Goal: Information Seeking & Learning: Learn about a topic

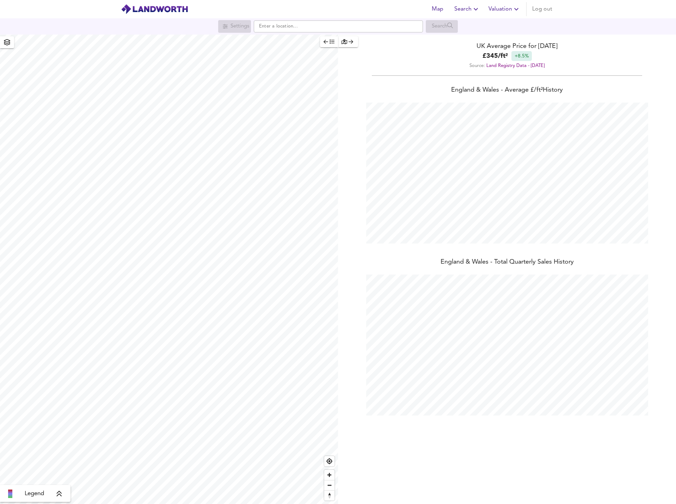
scroll to position [504, 676]
click at [354, 29] on input "text" at bounding box center [338, 26] width 169 height 12
paste input "SE23 2LW"
click at [330, 41] on small "Wynell Road, London" at bounding box center [330, 40] width 74 height 4
type input "Wynell Road, London SE23 2LW"
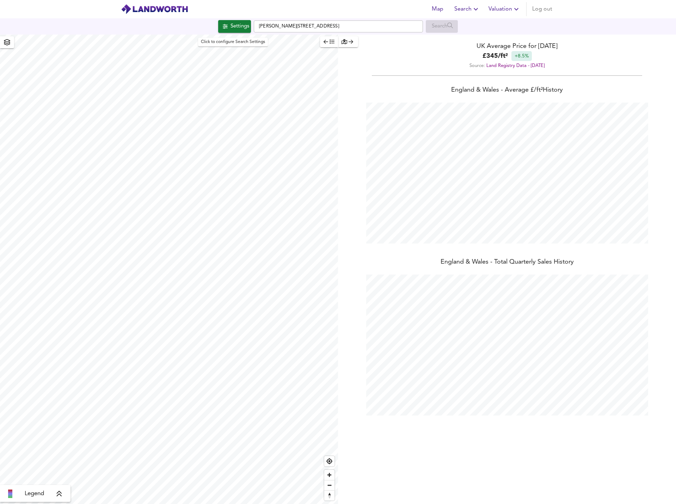
click at [220, 23] on span "Settings" at bounding box center [234, 26] width 29 height 9
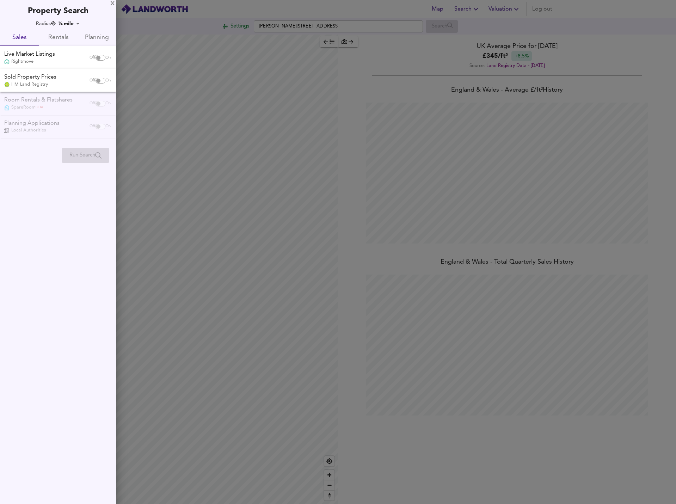
checkbox input "false"
checkbox input "true"
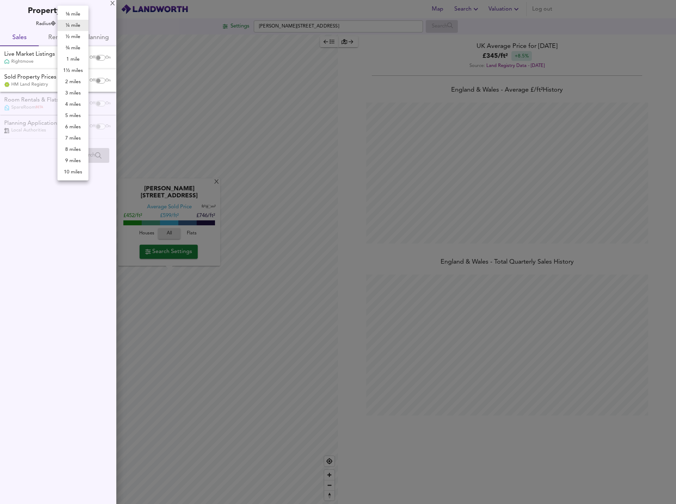
click at [70, 22] on body "Map Search Valuation Log out Settings Wynell Road, London SE23 2LW Search X Wyn…" at bounding box center [338, 252] width 676 height 504
click at [69, 81] on li "2 miles" at bounding box center [72, 81] width 31 height 11
type input "3218"
click at [97, 80] on input "checkbox" at bounding box center [98, 81] width 17 height 6
checkbox input "true"
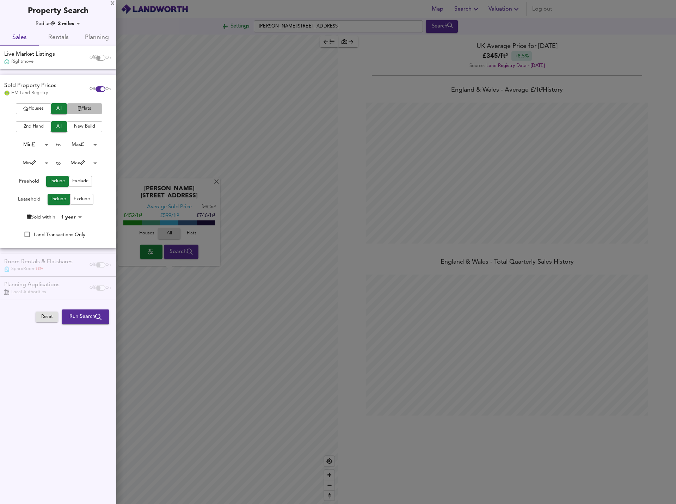
drag, startPoint x: 75, startPoint y: 108, endPoint x: 78, endPoint y: 112, distance: 5.0
click at [78, 112] on span "Flats" at bounding box center [85, 109] width 28 height 8
click at [80, 120] on div "Houses All Flats 2nd Hand All New Build Min 0 to Max 200000000 Min 0 to Max 100…" at bounding box center [58, 175] width 116 height 145
click at [81, 123] on span "New Build" at bounding box center [85, 127] width 28 height 8
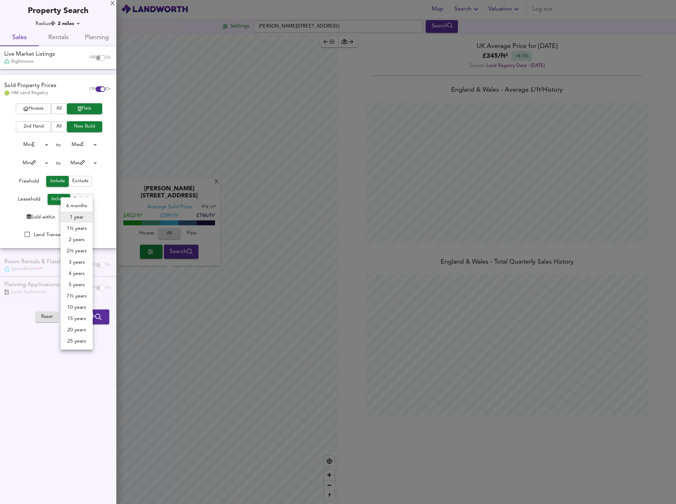
click at [81, 214] on body "Map Search Valuation Log out Settings Wynell Road, London SE23 2LW Search X Wyn…" at bounding box center [338, 252] width 676 height 504
click at [79, 237] on li "2 years" at bounding box center [77, 239] width 32 height 11
type input "24"
click at [98, 322] on button "Run Search" at bounding box center [86, 317] width 48 height 15
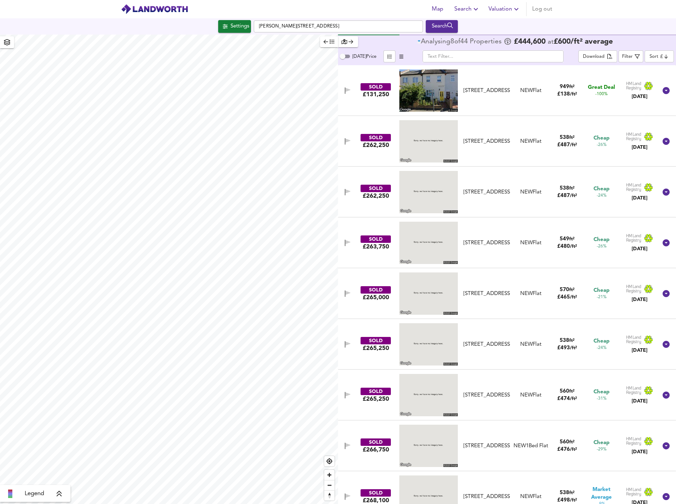
click at [654, 56] on body "Map Search Valuation Log out Settings Wynell Road, London SE23 2LW Search Legen…" at bounding box center [338, 252] width 676 height 504
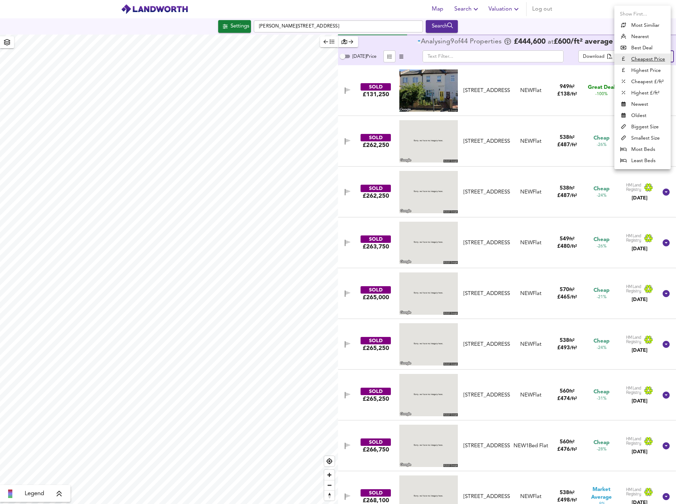
click at [644, 71] on li "Highest Price" at bounding box center [643, 70] width 56 height 11
type input "expensive"
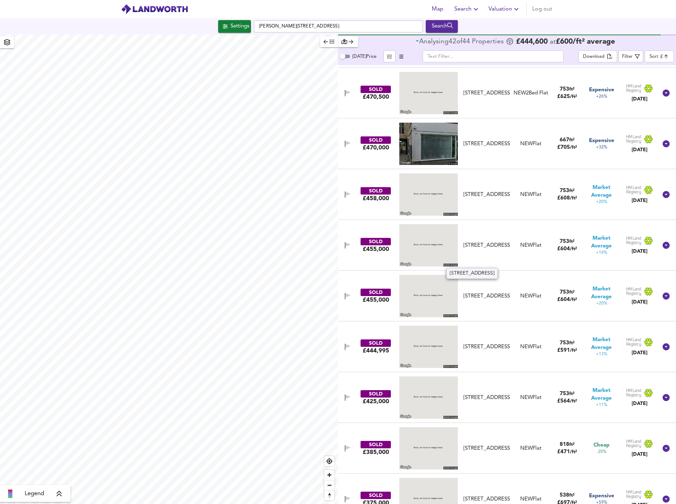
scroll to position [952, 0]
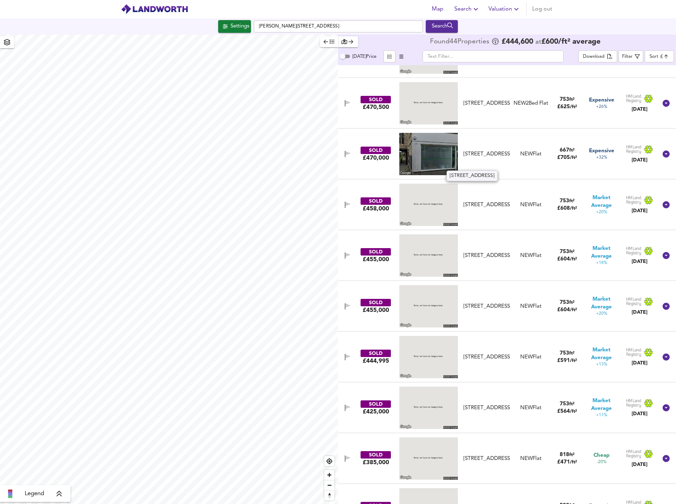
click at [476, 151] on div "Apartment 2, Trade Court, 69 Church Road, SE19 2TA" at bounding box center [487, 154] width 47 height 7
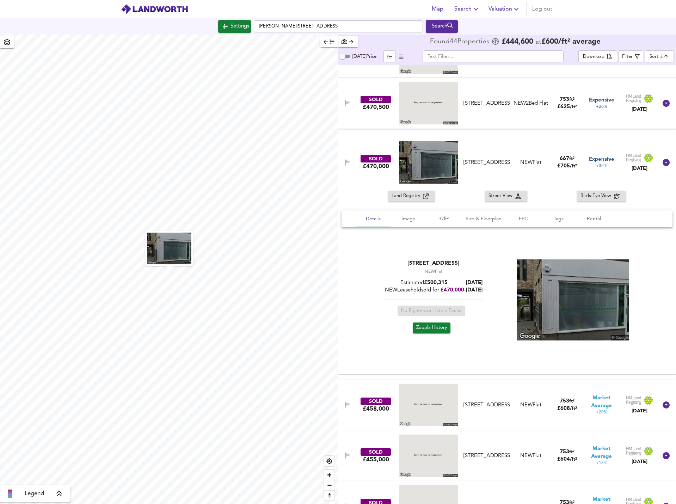
scroll to position [881, 0]
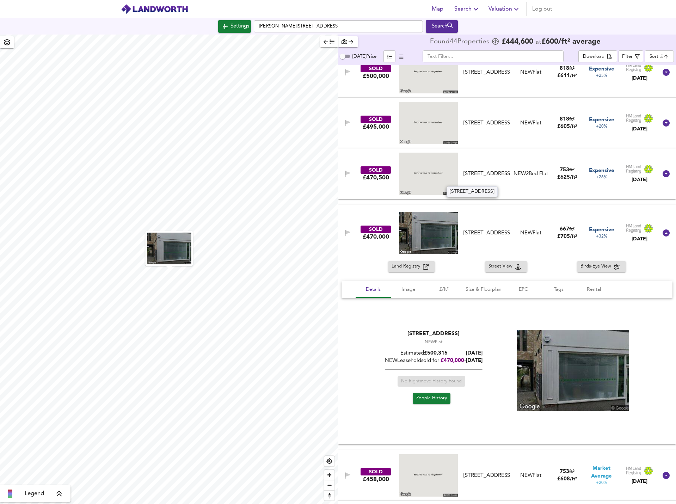
click at [493, 170] on div "Flat 29, Lavender House, 5 Batik Road, SE26 5GE" at bounding box center [487, 173] width 47 height 7
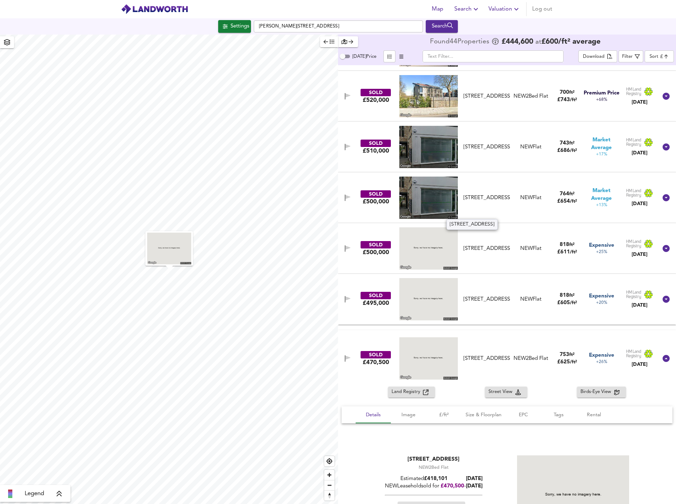
scroll to position [670, 0]
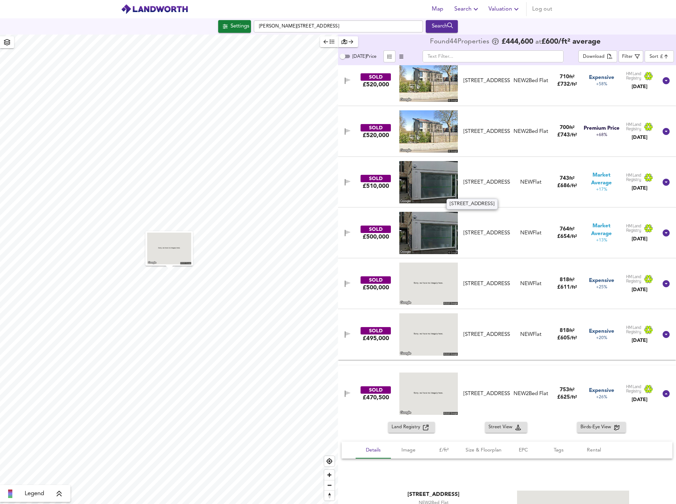
click at [487, 186] on div "Apartment 7, Trade Court, 69 Church Road, SE19 2TA" at bounding box center [487, 182] width 47 height 7
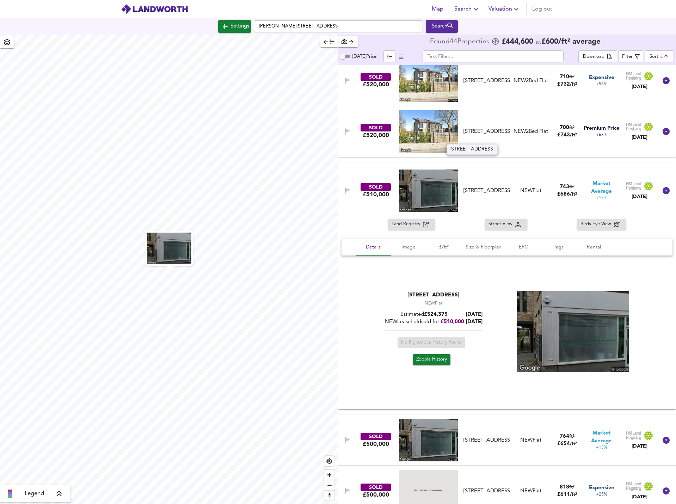
click at [480, 132] on div "Flat 5, 84 Ravensbourne Park, SE6 4YA" at bounding box center [487, 131] width 47 height 7
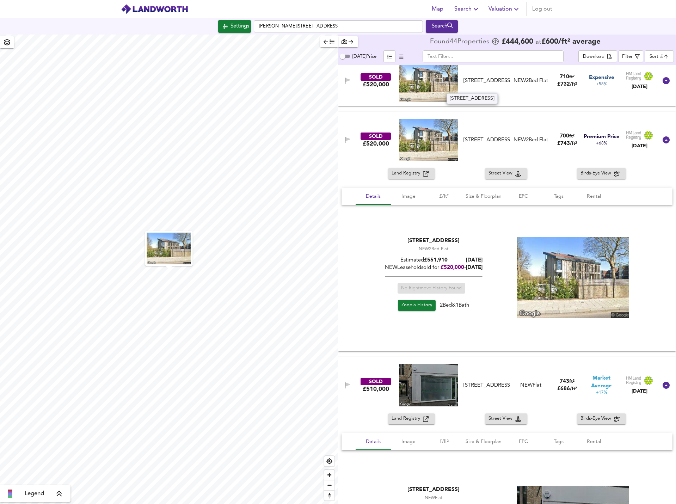
click at [476, 85] on div "Flat 3, 84 Ravensbourne Park, SE6 4YA" at bounding box center [487, 80] width 47 height 7
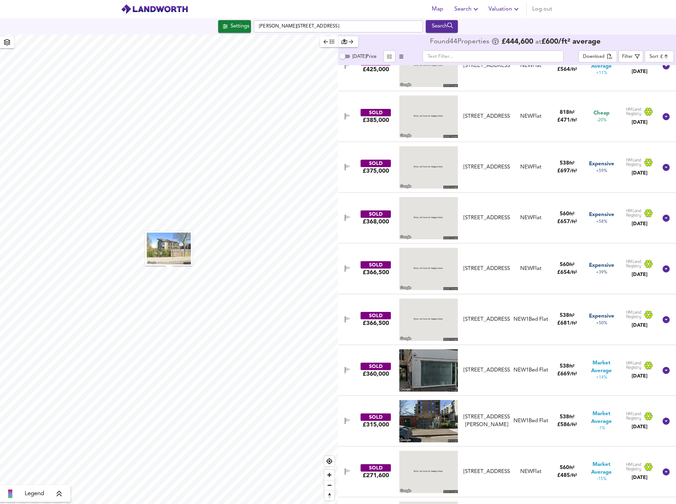
scroll to position [2292, 0]
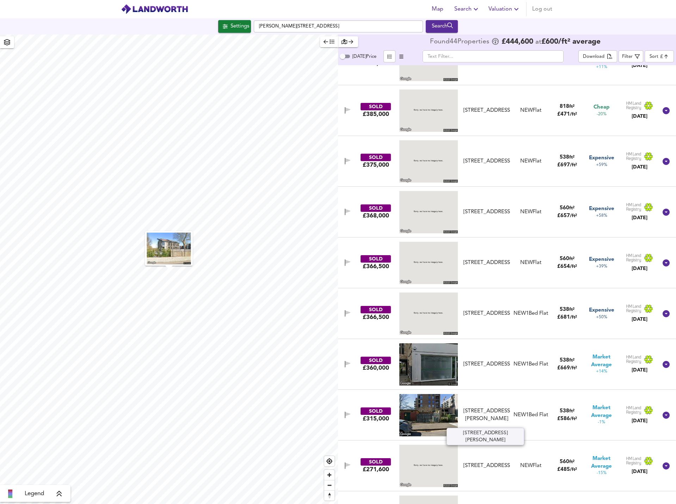
click at [487, 410] on div "Flat 16, Jessop Court, 1 Haverley Street, SE26 5FR" at bounding box center [487, 415] width 47 height 15
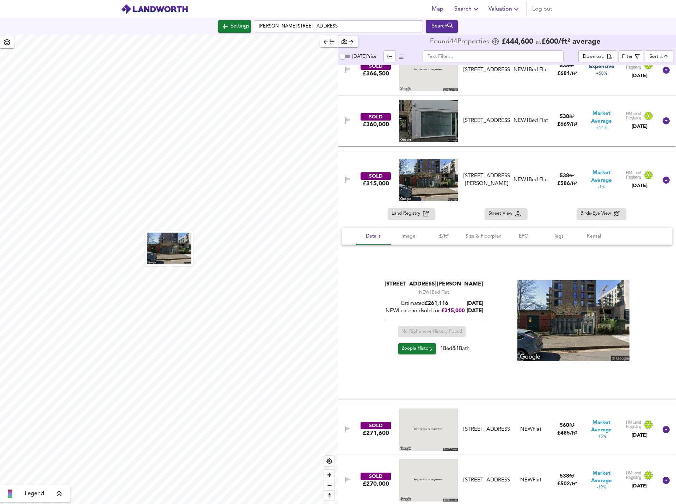
scroll to position [2394, 0]
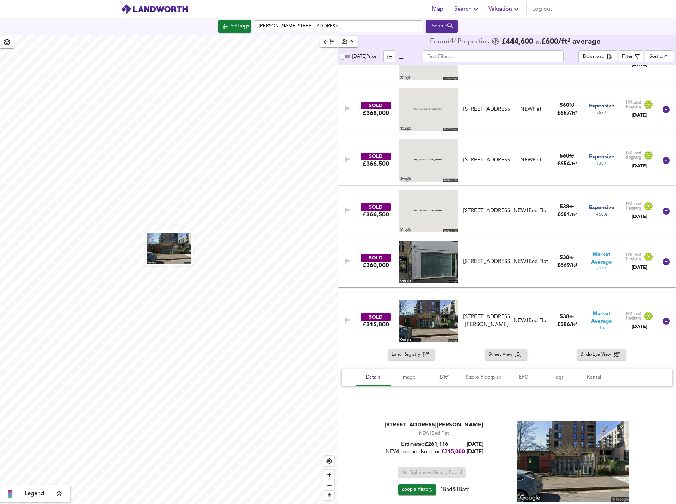
click at [224, 22] on span "Settings" at bounding box center [234, 26] width 29 height 9
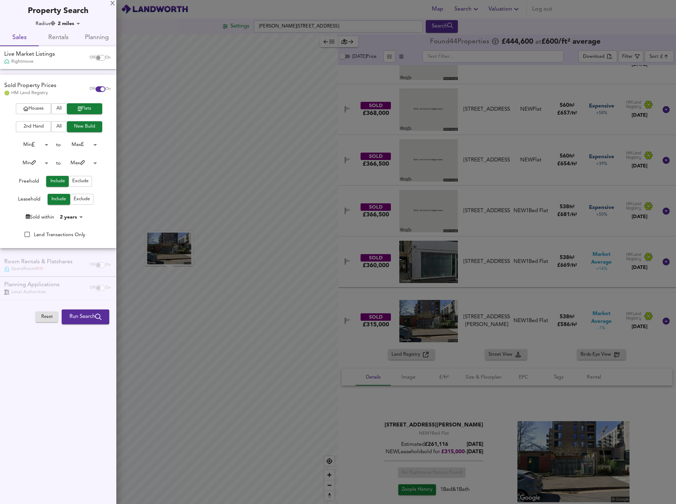
click at [98, 57] on input "checkbox" at bounding box center [98, 58] width 17 height 6
checkbox input "true"
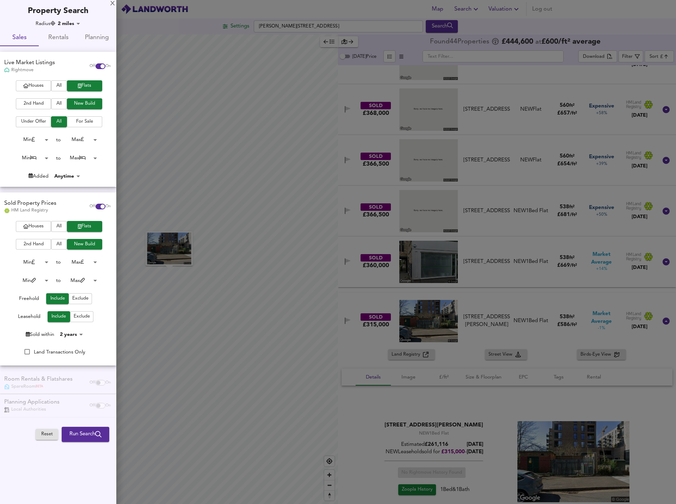
click at [96, 209] on input "checkbox" at bounding box center [102, 207] width 17 height 6
checkbox input "false"
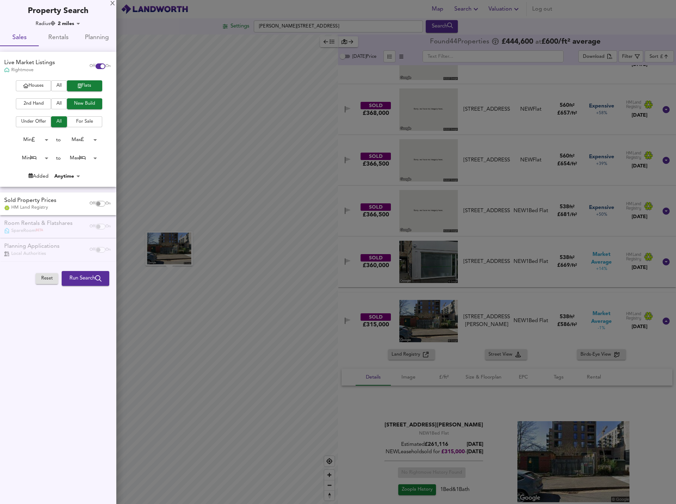
click at [81, 276] on span "Run Search" at bounding box center [85, 278] width 32 height 9
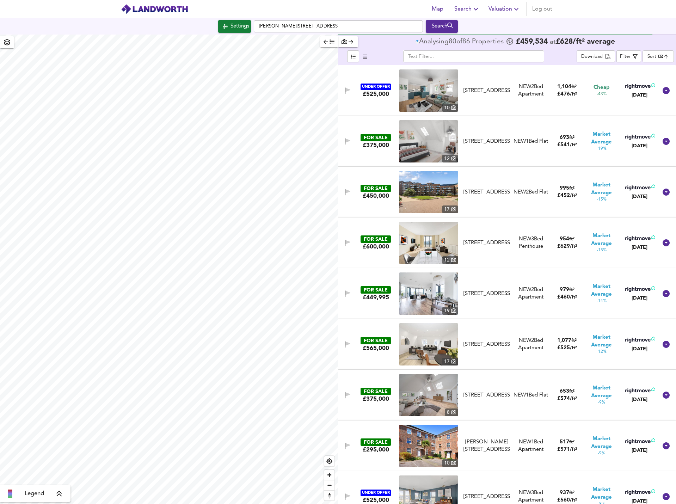
click at [654, 56] on body "Map Search Valuation Log out Settings Wynell Road, London SE23 2LW Search Legen…" at bounding box center [338, 252] width 676 height 504
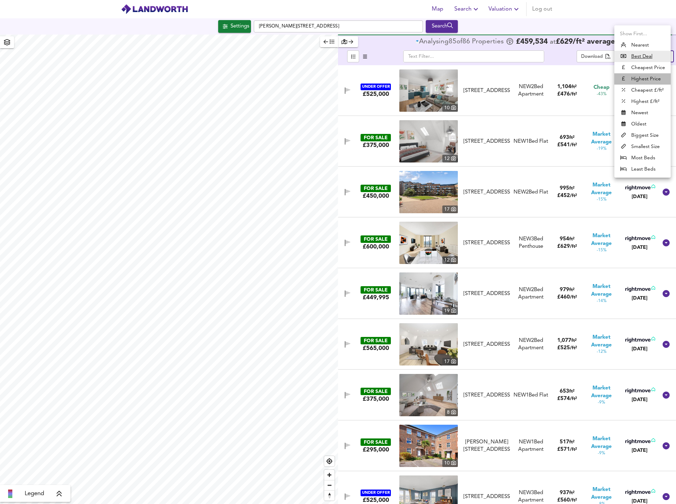
click at [639, 80] on li "Highest Price" at bounding box center [643, 78] width 56 height 11
type input "expensive"
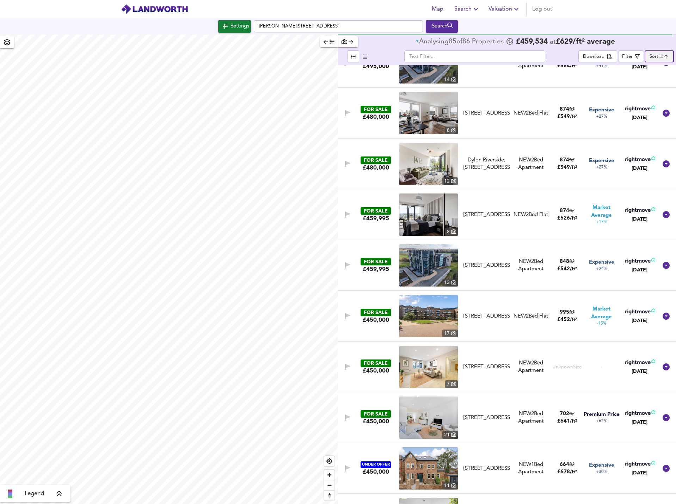
scroll to position [1622, 0]
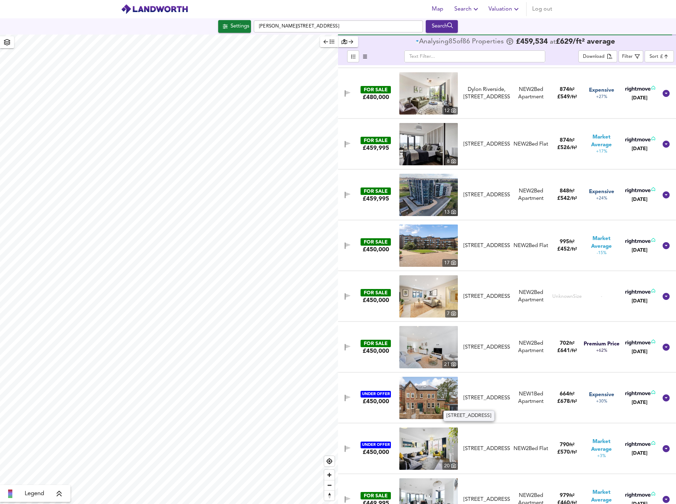
click at [485, 396] on div "The Exbury, Catford, London, SE6 4ND" at bounding box center [487, 398] width 47 height 7
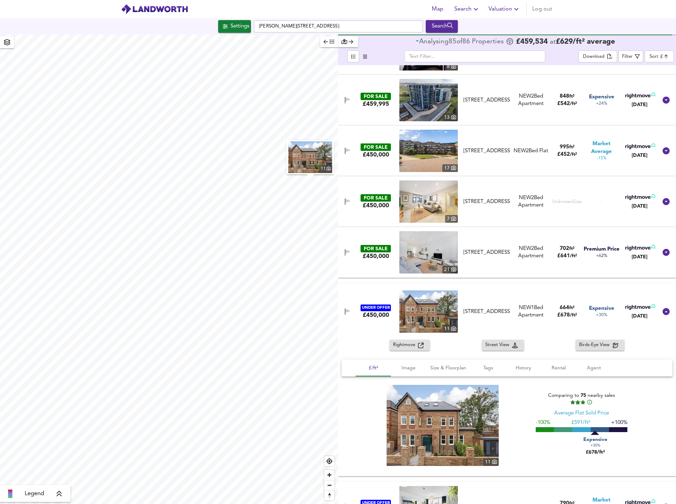
scroll to position [1763, 0]
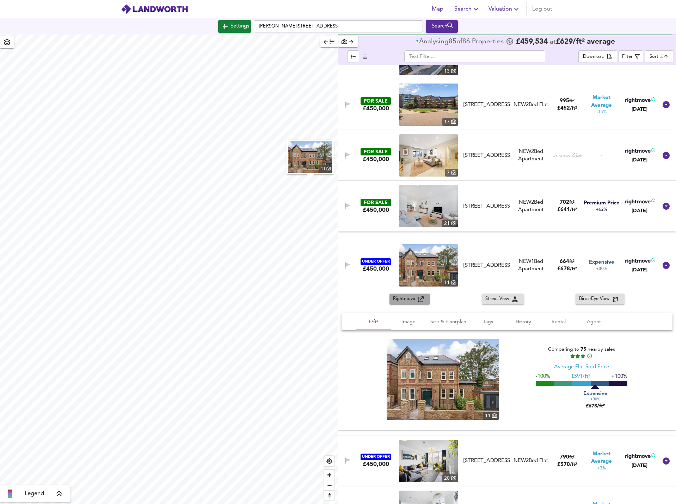
click at [406, 298] on span "Rightmove" at bounding box center [405, 299] width 25 height 8
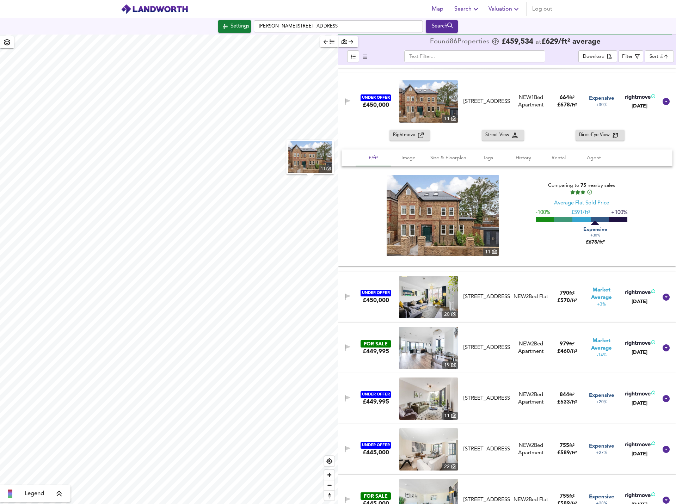
scroll to position [1939, 0]
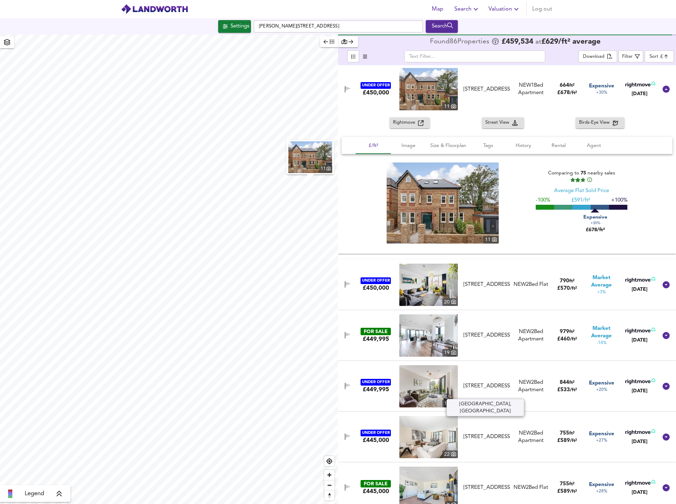
click at [476, 383] on div "Dylon Riverside, Purbeck Gardens, London, SE26 5FH" at bounding box center [487, 386] width 47 height 7
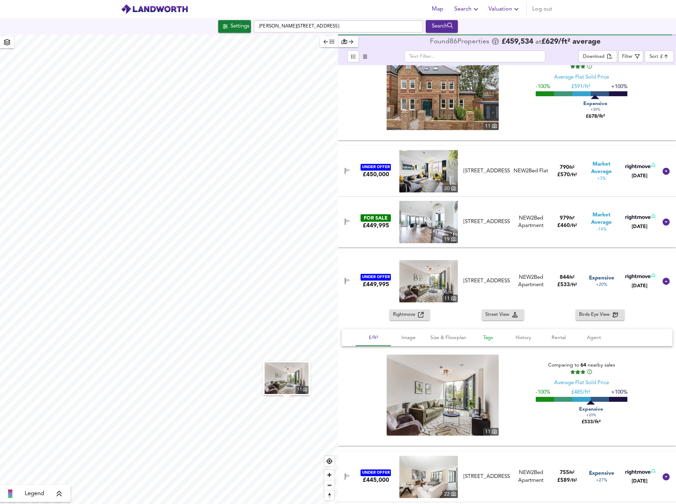
scroll to position [2080, 0]
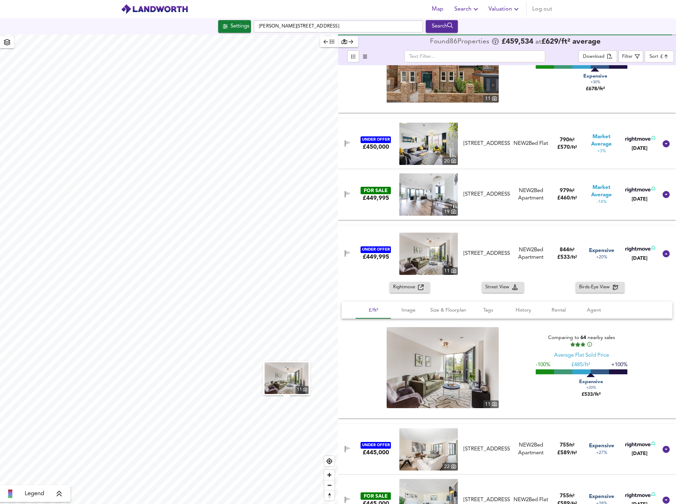
click at [414, 287] on span "Rightmove" at bounding box center [405, 287] width 25 height 8
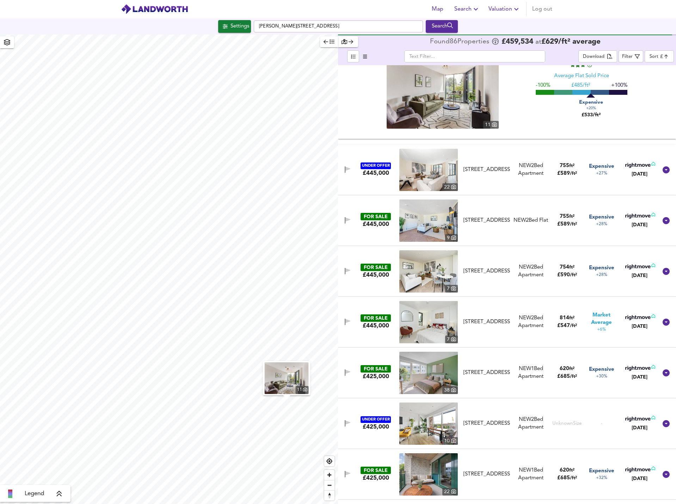
scroll to position [2362, 0]
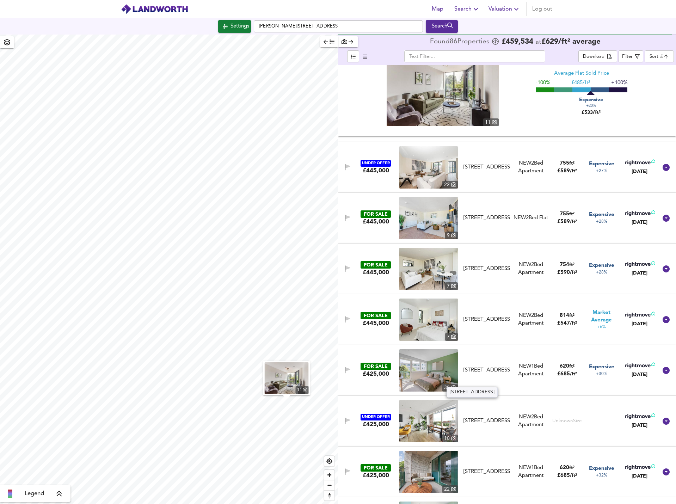
click at [495, 370] on div "Taymount Mansion, Forest Hill, London, SE23 3UL" at bounding box center [487, 370] width 47 height 7
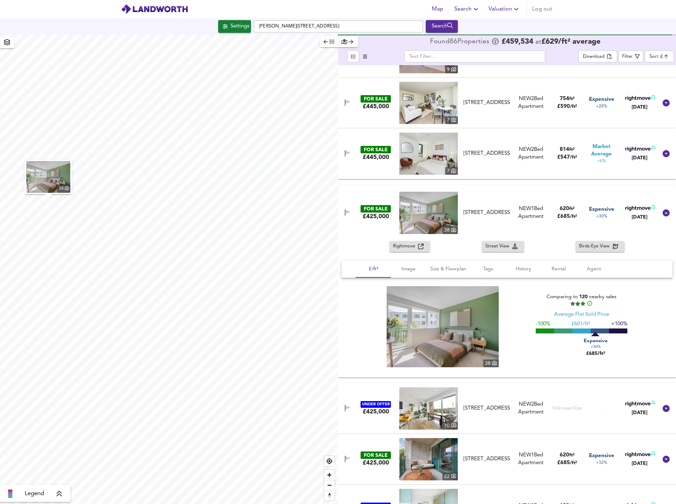
scroll to position [2574, 0]
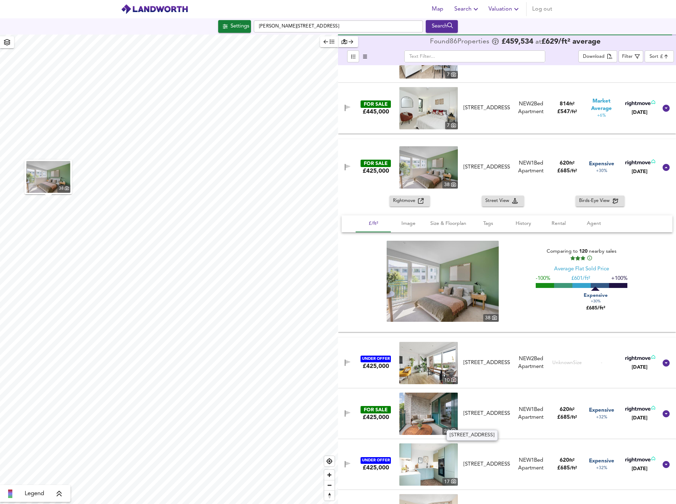
click at [480, 410] on div "Taymount Mansion, Forest Hill, London, SE23 3UL" at bounding box center [487, 413] width 47 height 7
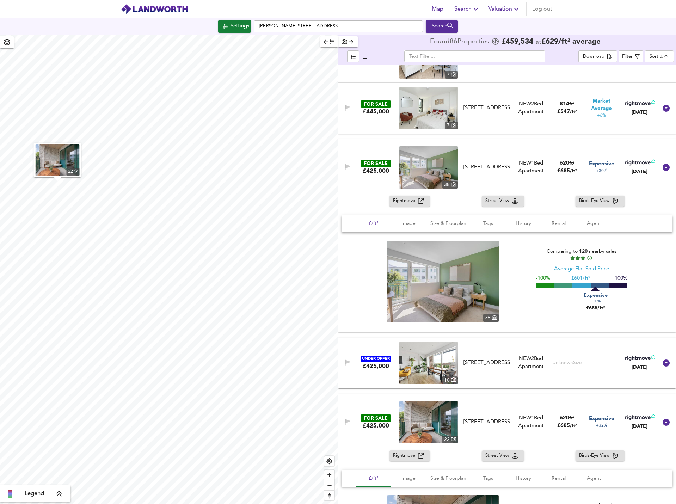
click at [416, 456] on span "Rightmove" at bounding box center [405, 456] width 25 height 8
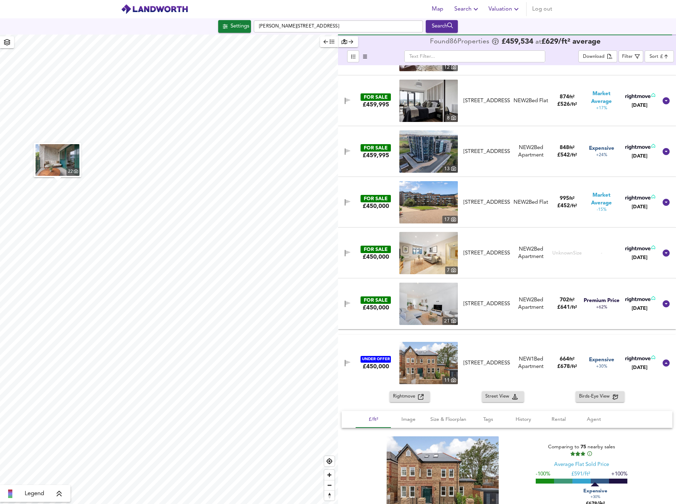
scroll to position [1657, 0]
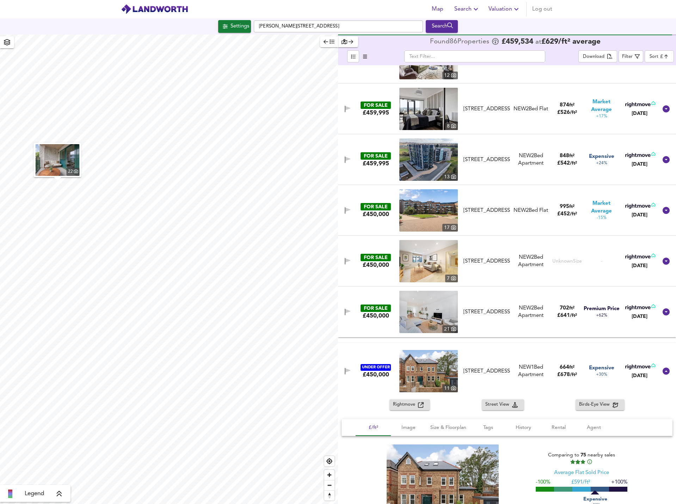
click at [511, 313] on div "High Street, Beckenham, BR3 1AG" at bounding box center [487, 312] width 52 height 7
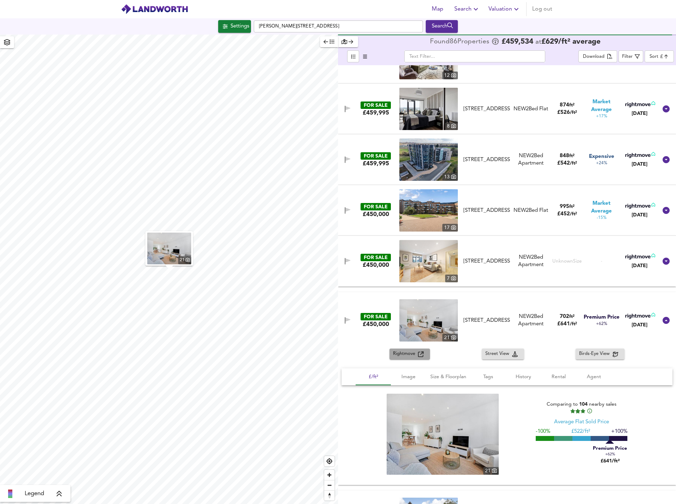
click at [420, 356] on icon "button" at bounding box center [421, 355] width 6 height 6
drag, startPoint x: 578, startPoint y: 329, endPoint x: 553, endPoint y: 325, distance: 25.7
click at [553, 325] on div "FOR SALE £450,000 21 High Street, Beckenham, BR3 1AG High Street, Beckenham, BR…" at bounding box center [499, 320] width 318 height 42
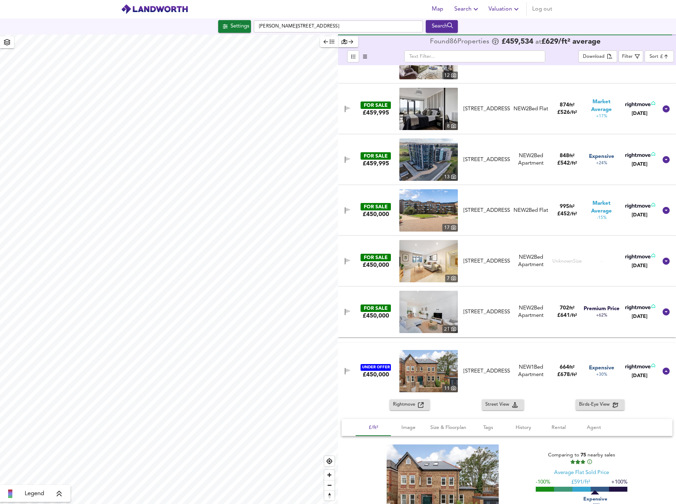
click at [572, 324] on div "FOR SALE £450,000 21 High Street, Beckenham, BR3 1AG High Street, Beckenham, BR…" at bounding box center [499, 312] width 318 height 42
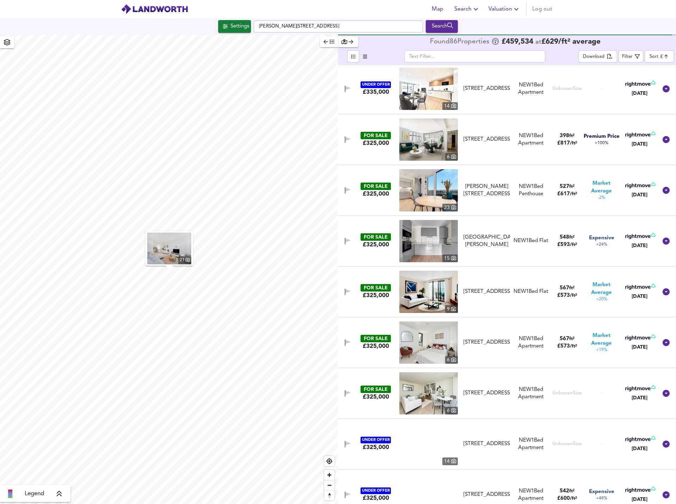
scroll to position [4337, 0]
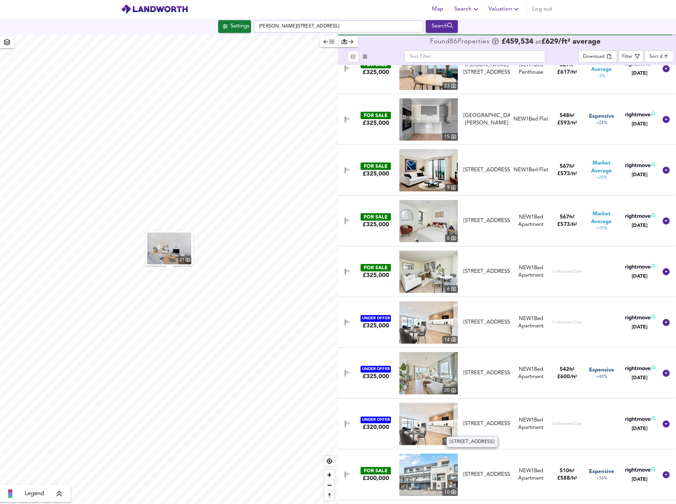
click at [486, 423] on div "Burnhill Road, Beckenham, BR3 3LA" at bounding box center [487, 423] width 47 height 7
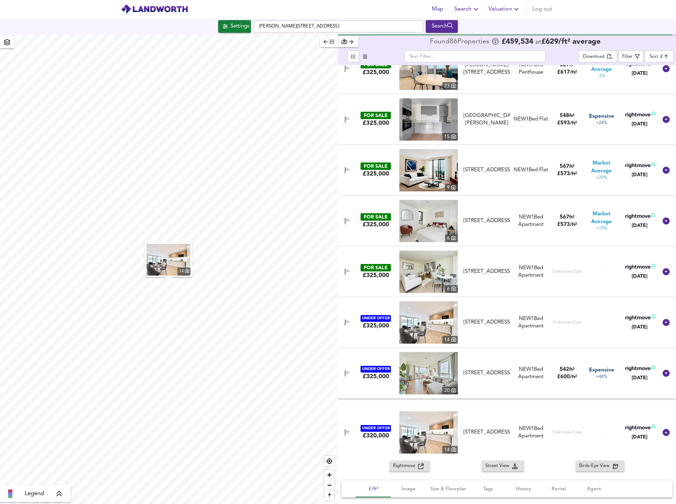
click at [419, 464] on icon "button" at bounding box center [421, 467] width 6 height 6
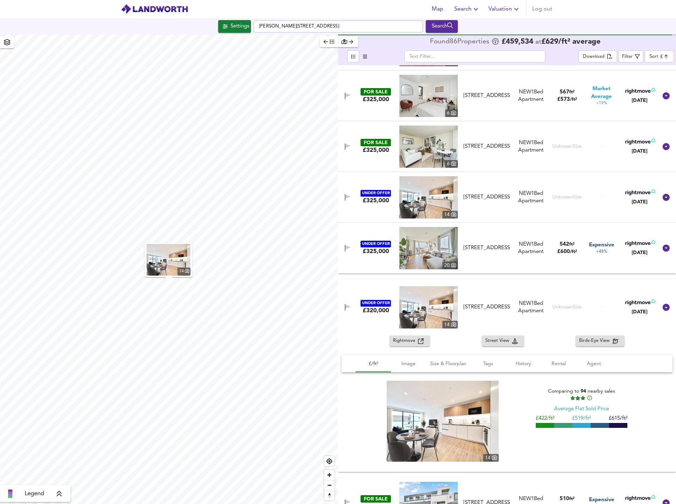
scroll to position [4478, 0]
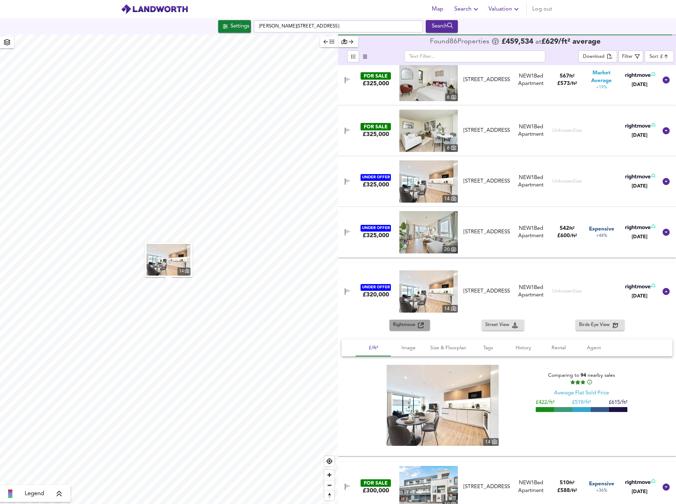
click at [418, 328] on icon "button" at bounding box center [421, 326] width 6 height 6
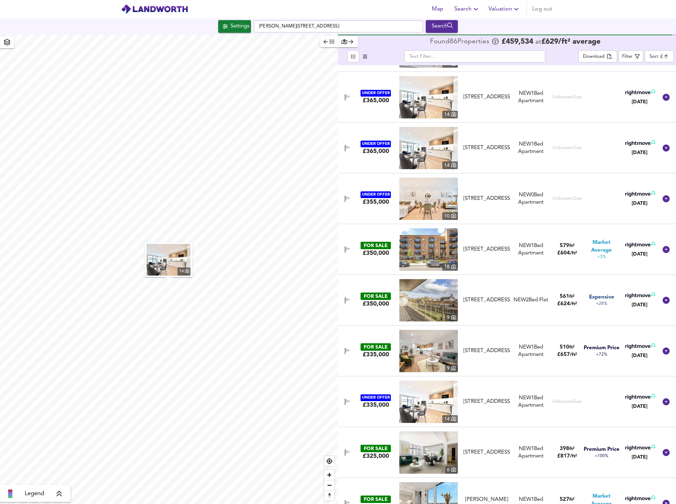
scroll to position [3890, 0]
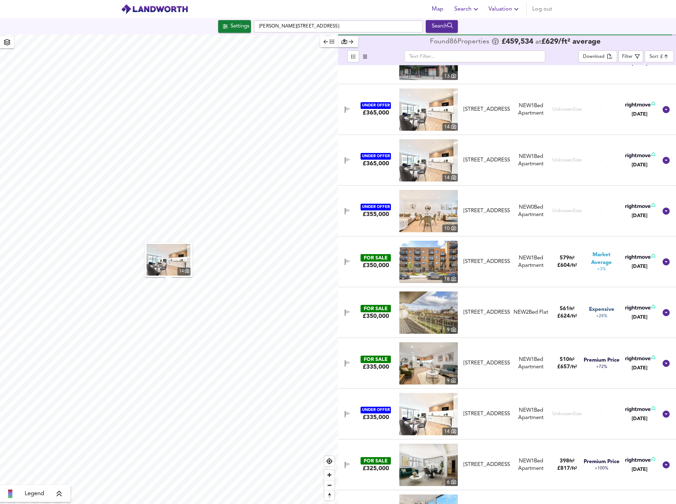
click at [508, 464] on div "High Street, Beckenham, BR3 1AG" at bounding box center [487, 464] width 47 height 7
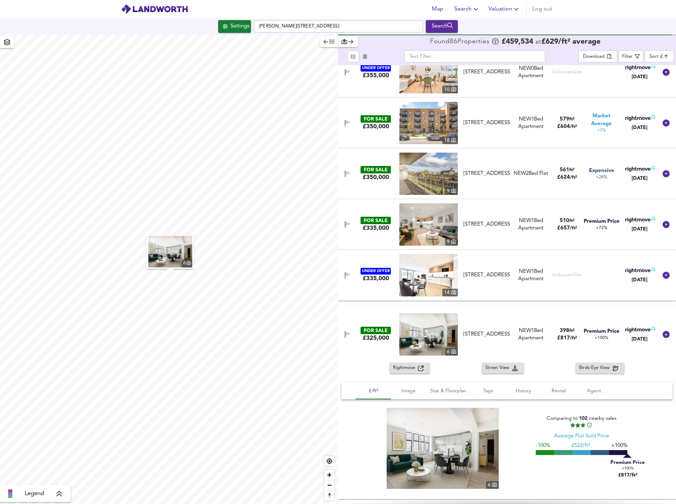
scroll to position [4031, 0]
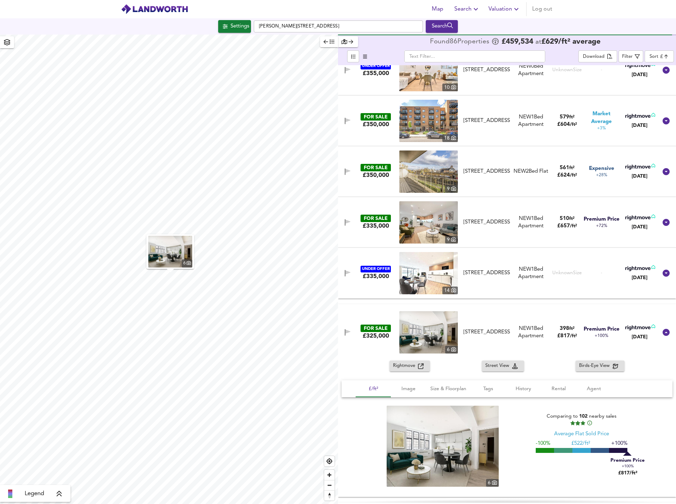
click at [418, 364] on icon "button" at bounding box center [421, 367] width 6 height 6
click at [248, 25] on div "Settings" at bounding box center [240, 26] width 19 height 9
